Goal: Transaction & Acquisition: Download file/media

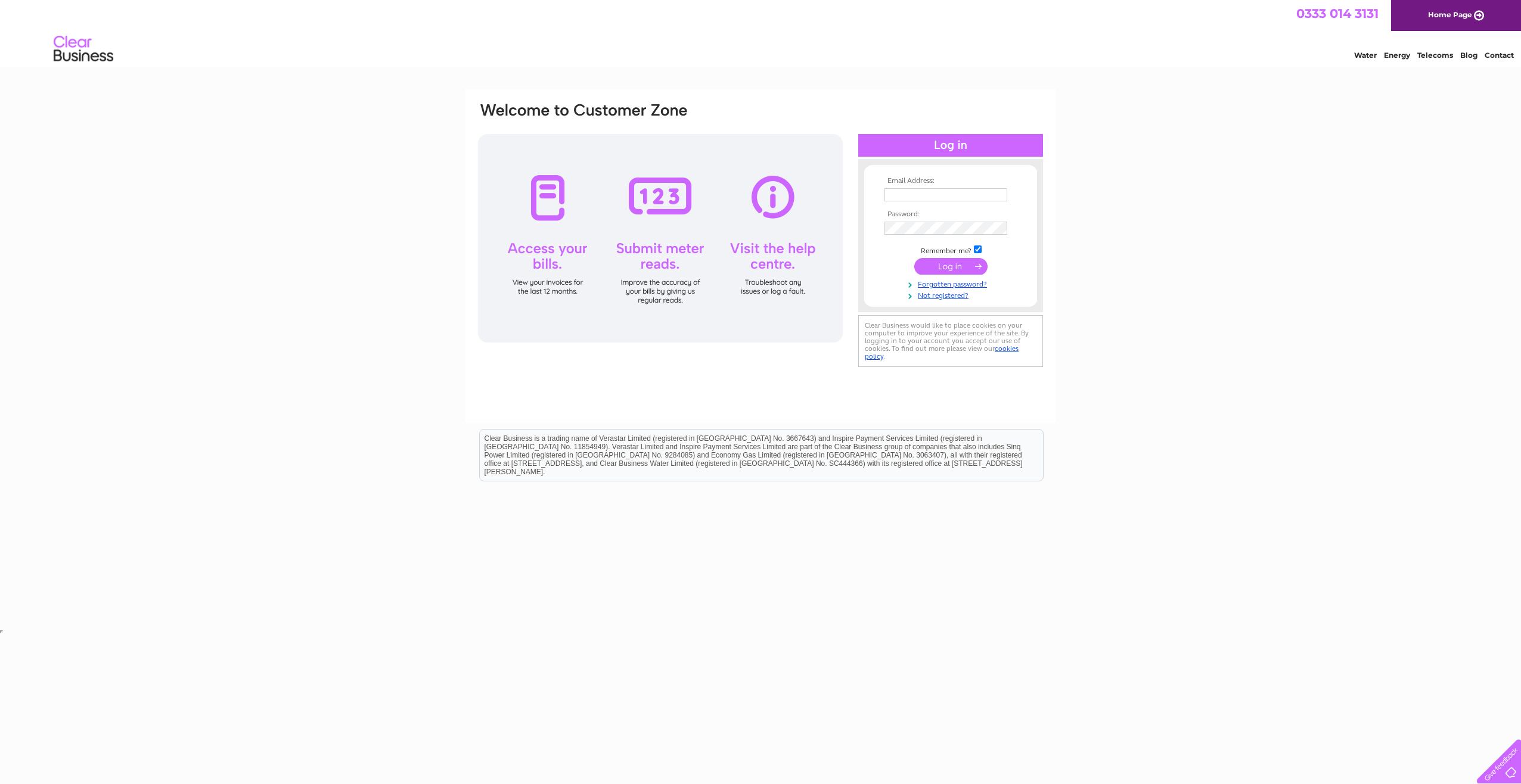
type input "Katarzyna.Cesarz@logoplaste.com"
click at [952, 264] on input "submit" at bounding box center [951, 266] width 73 height 16
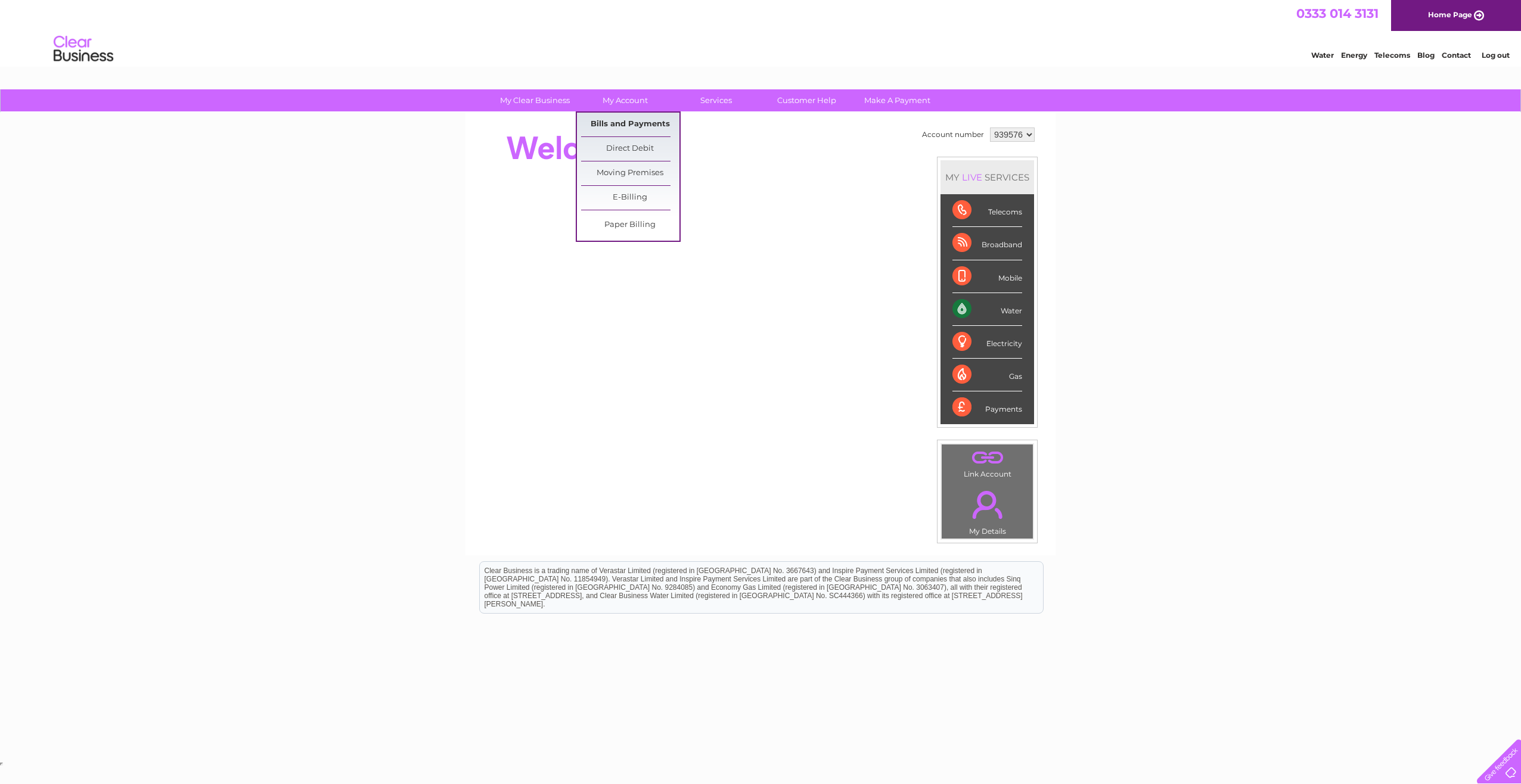
click at [615, 124] on link "Bills and Payments" at bounding box center [630, 124] width 98 height 24
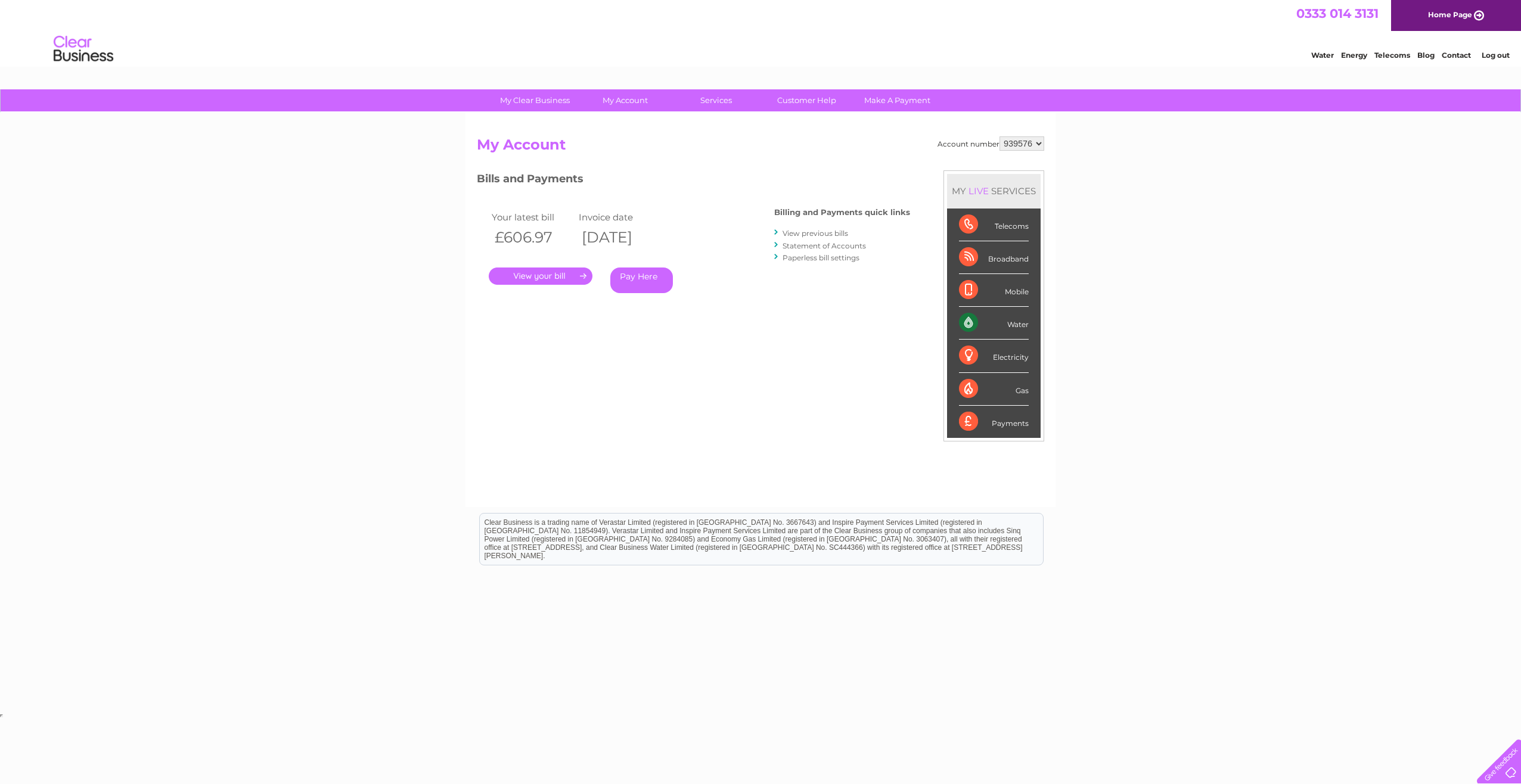
click at [544, 278] on link "." at bounding box center [540, 276] width 103 height 17
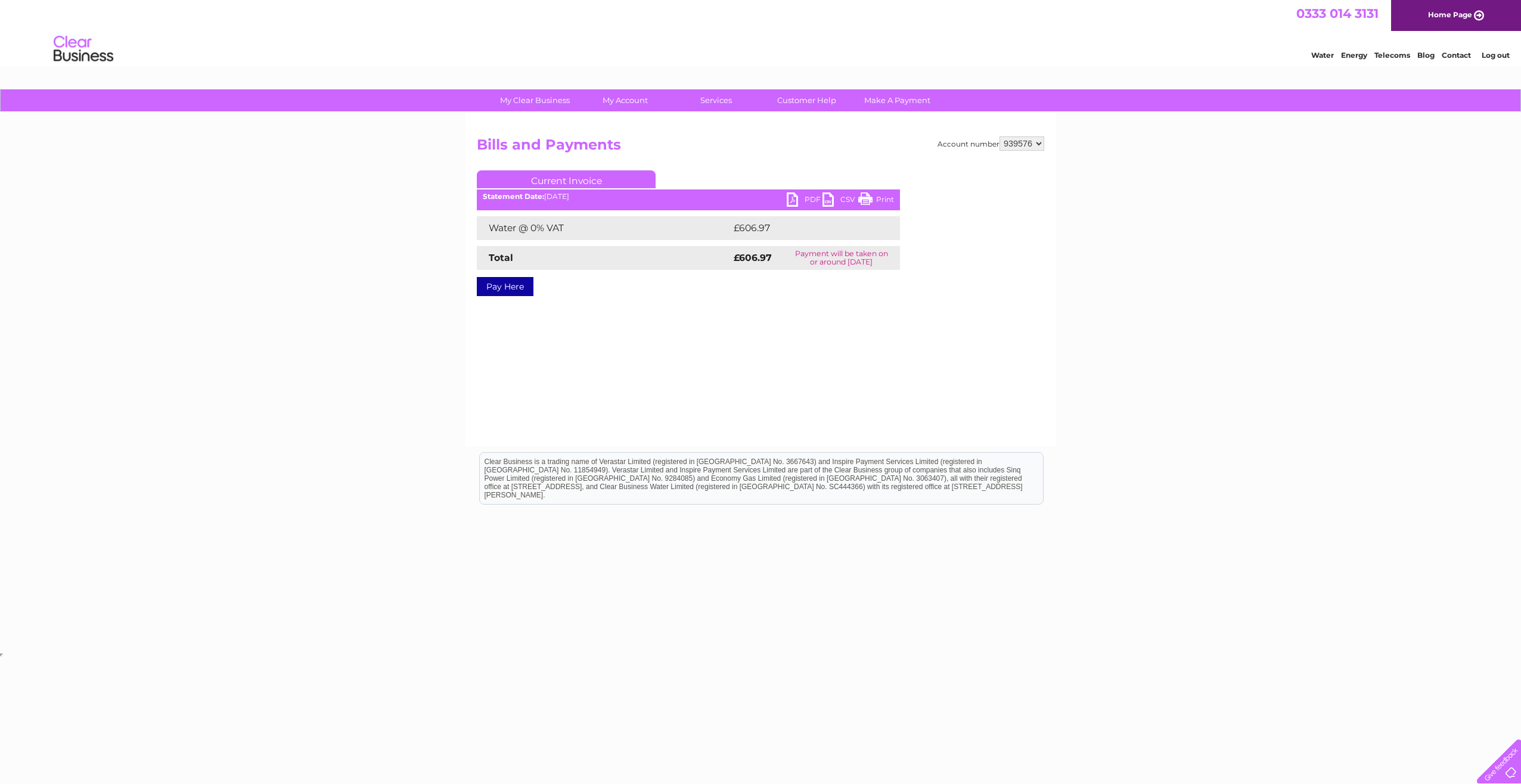
click at [807, 200] on link "PDF" at bounding box center [804, 201] width 36 height 17
click at [1487, 58] on link "Log out" at bounding box center [1495, 55] width 28 height 9
